Goal: Information Seeking & Learning: Learn about a topic

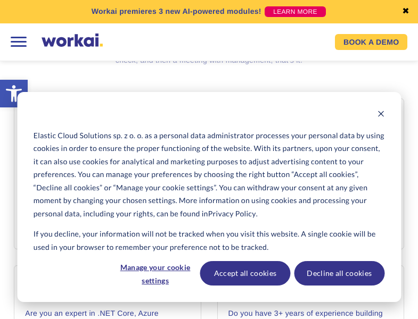
scroll to position [917, 0]
